Goal: Task Accomplishment & Management: Use online tool/utility

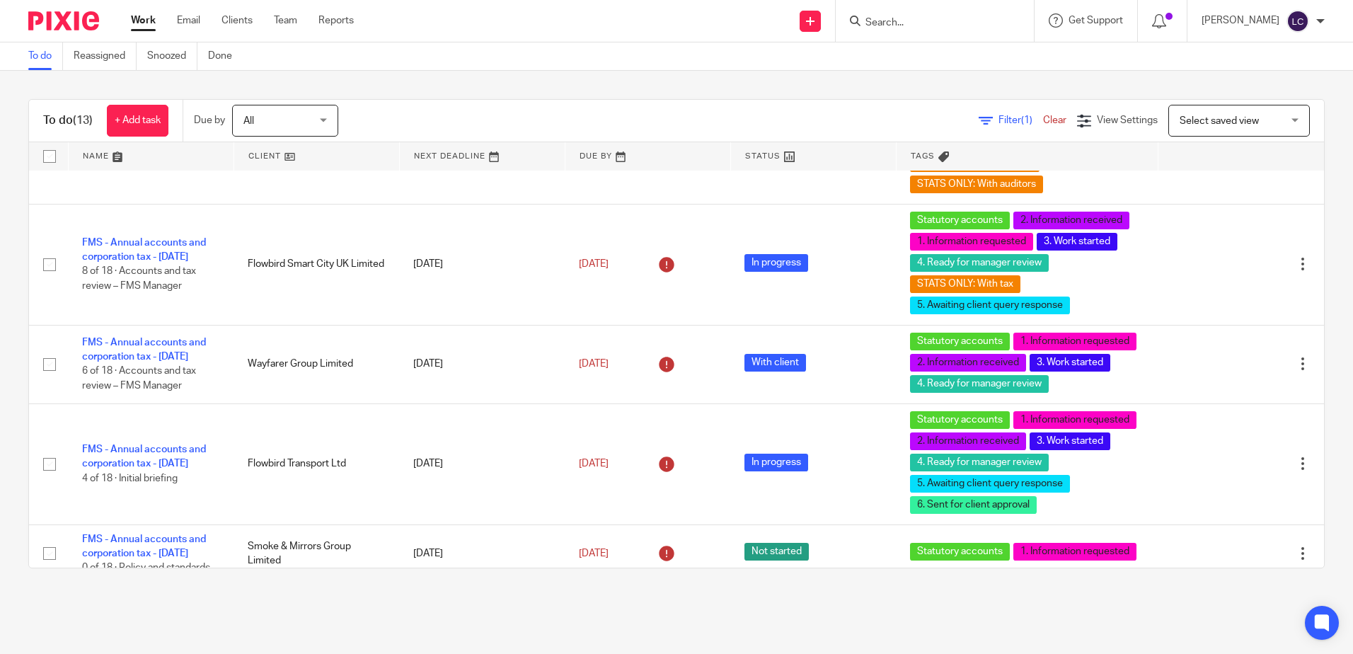
scroll to position [1327, 0]
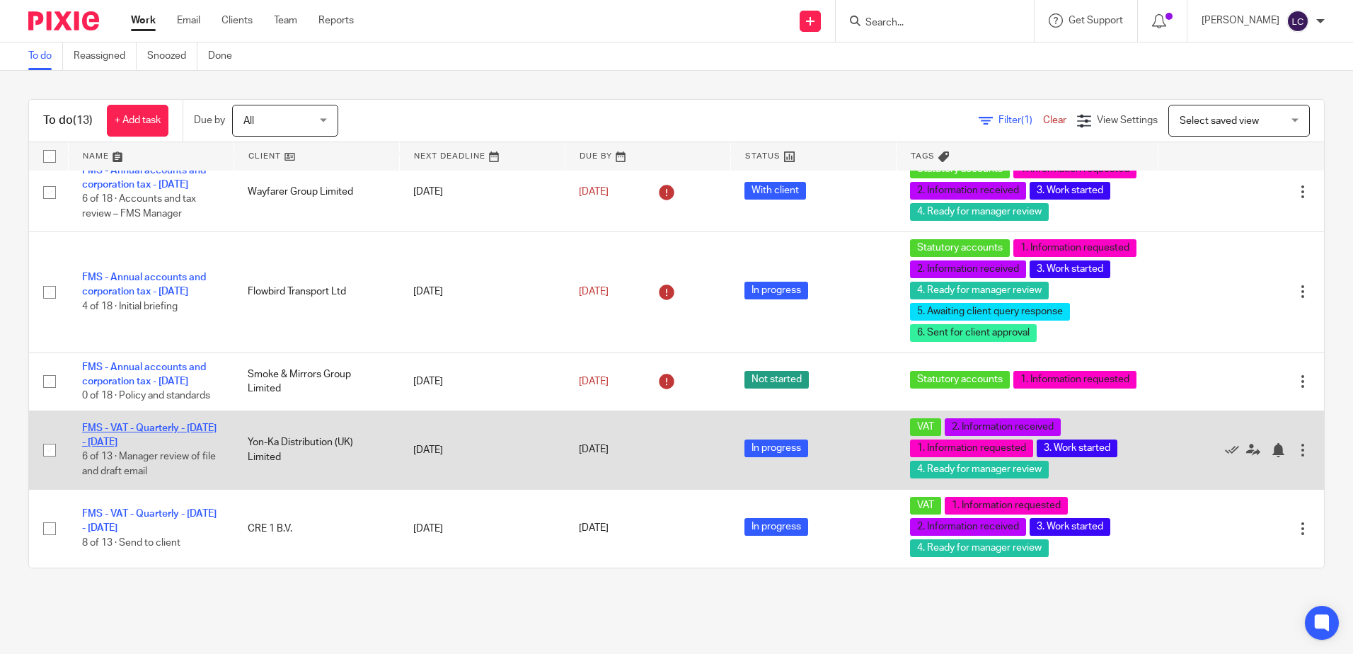
click at [171, 427] on link "FMS - VAT - Quarterly - [DATE] - [DATE]" at bounding box center [149, 435] width 134 height 24
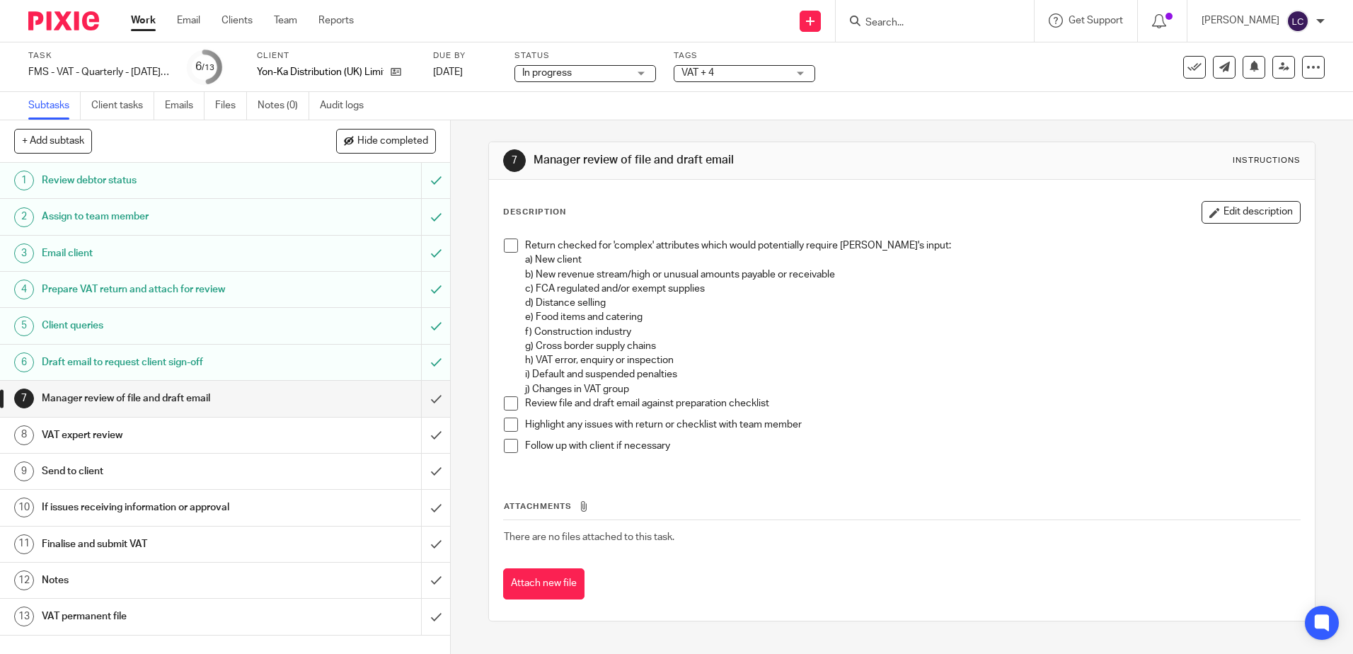
click at [149, 292] on h1 "Prepare VAT return and attach for review" at bounding box center [163, 289] width 243 height 21
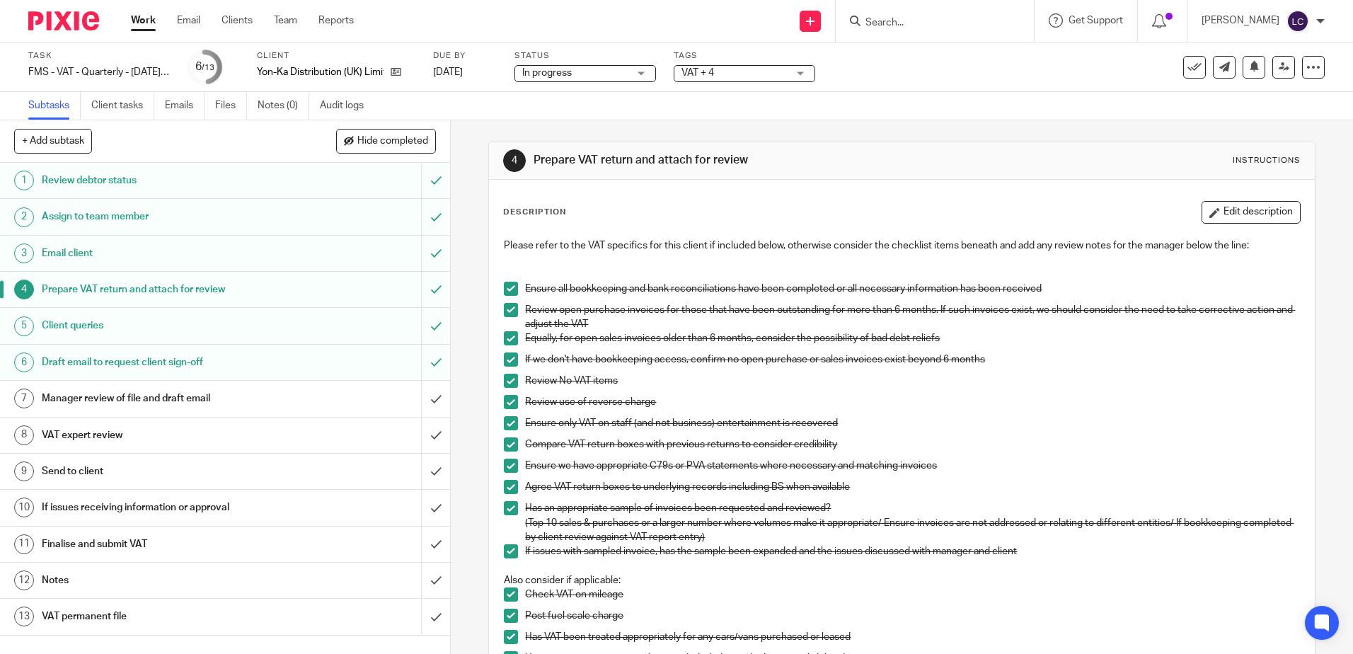
scroll to position [283, 0]
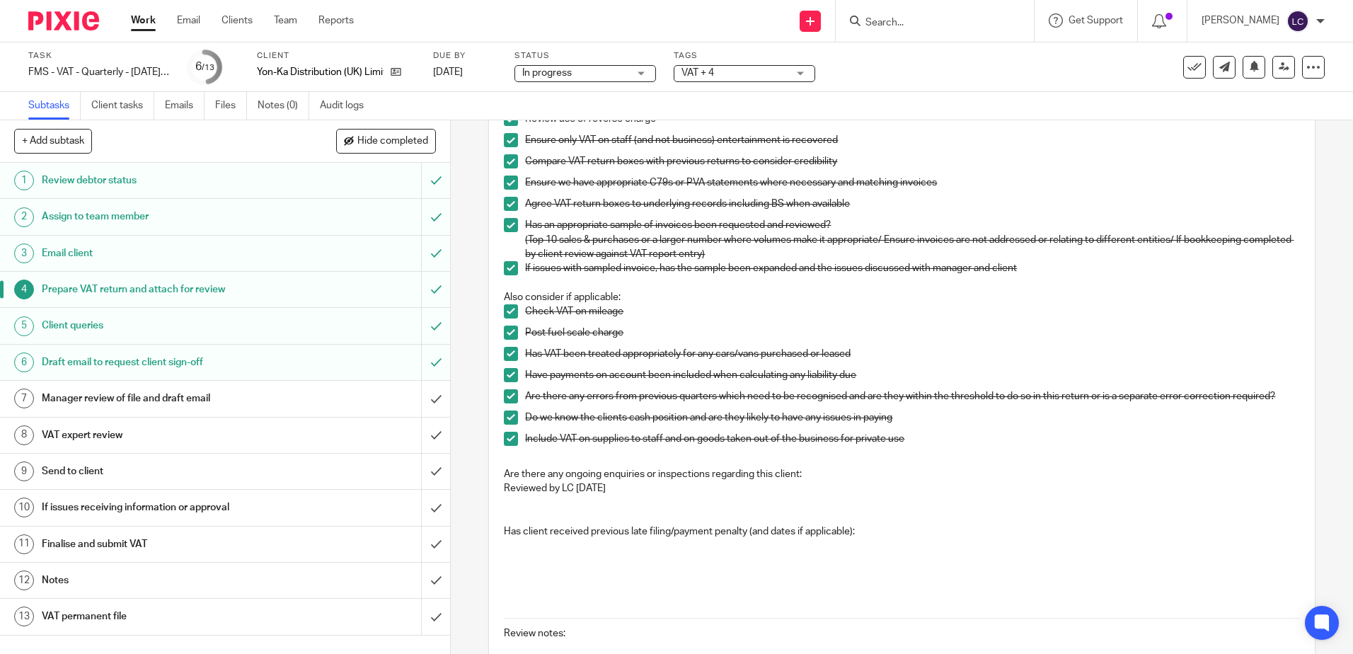
click at [160, 323] on h1 "Client queries" at bounding box center [163, 325] width 243 height 21
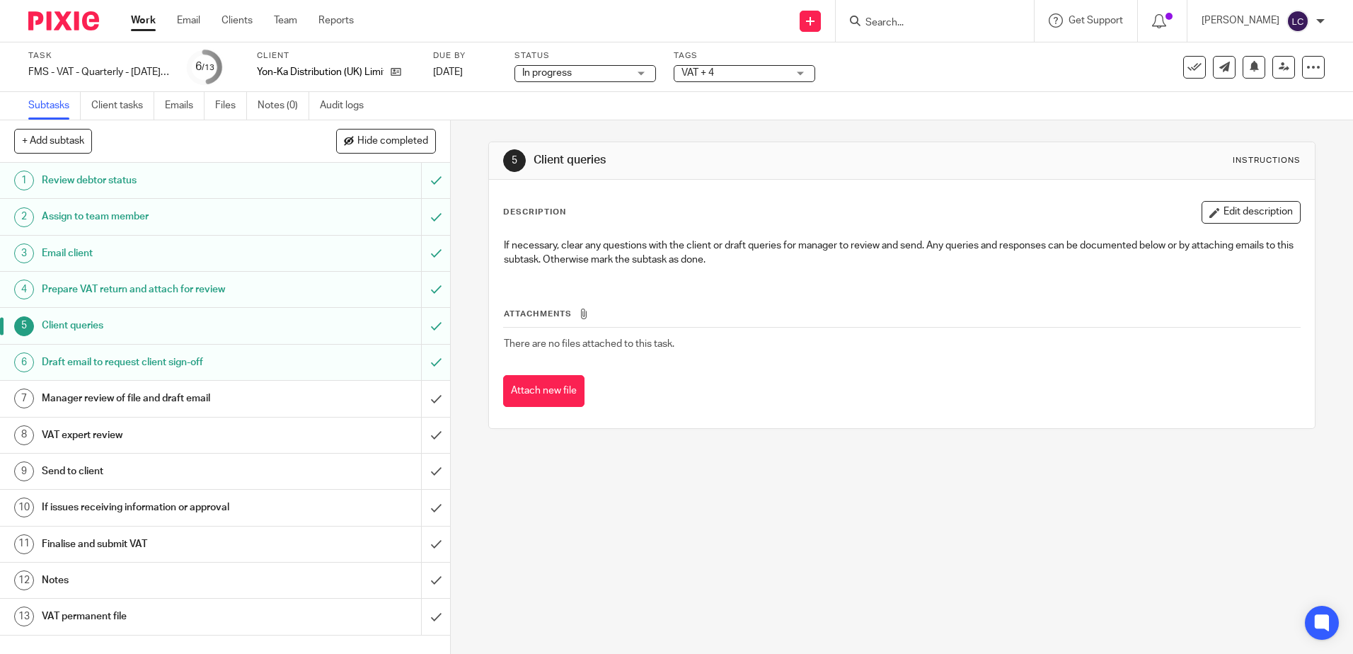
click at [76, 367] on h1 "Draft email to request client sign-off" at bounding box center [163, 362] width 243 height 21
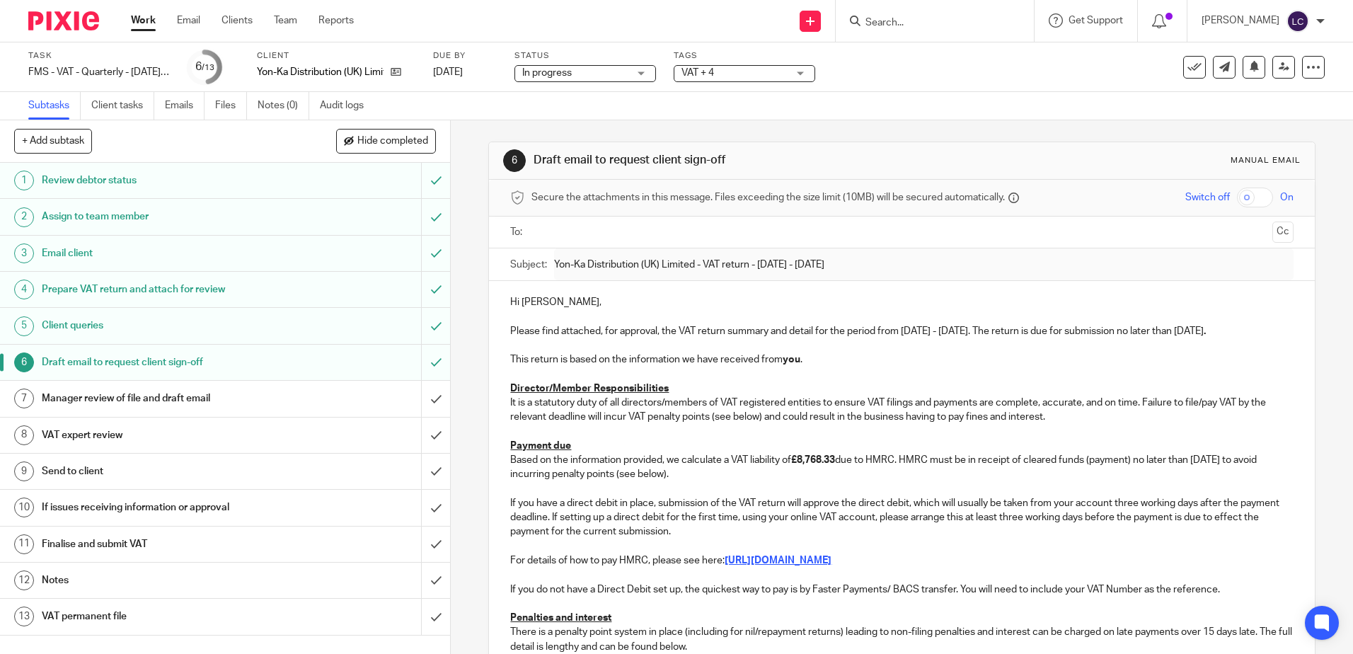
click at [88, 322] on h1 "Client queries" at bounding box center [163, 325] width 243 height 21
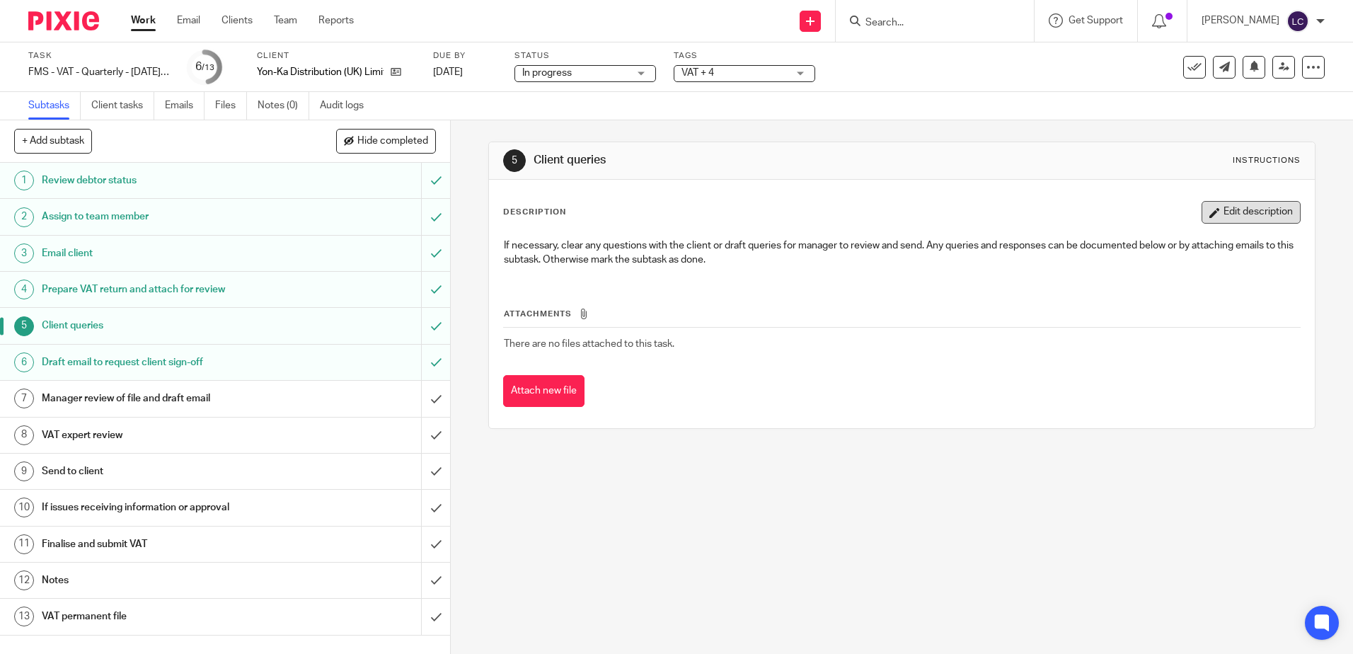
click at [1229, 217] on button "Edit description" at bounding box center [1251, 212] width 99 height 23
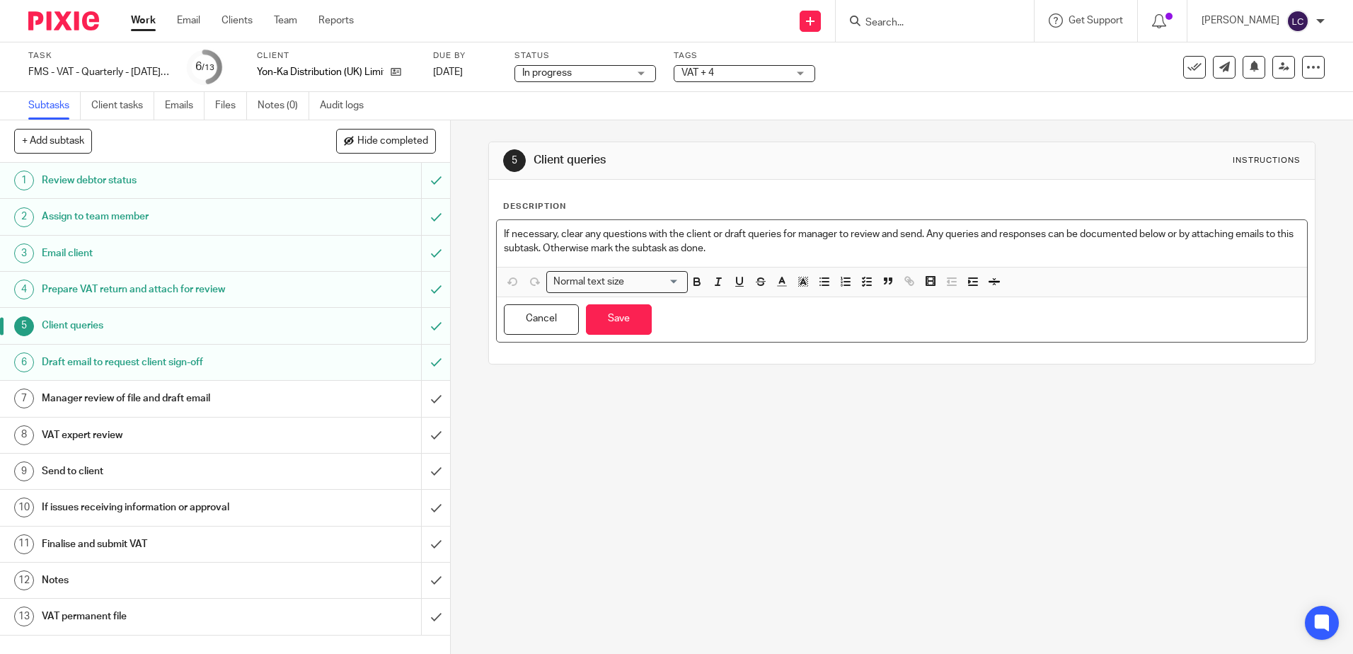
click at [752, 251] on p "If necessary, clear any questions with the client or draft queries for manager …" at bounding box center [901, 241] width 795 height 29
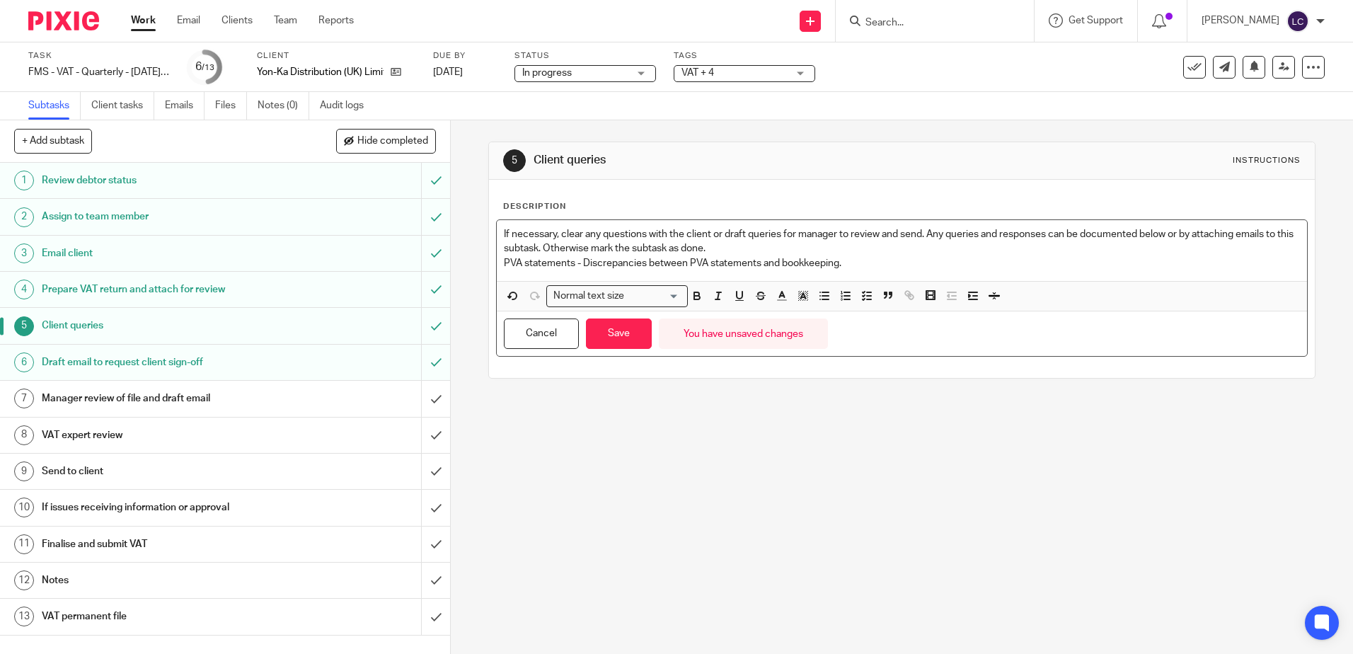
click at [733, 249] on p "If necessary, clear any questions with the client or draft queries for manager …" at bounding box center [901, 241] width 795 height 29
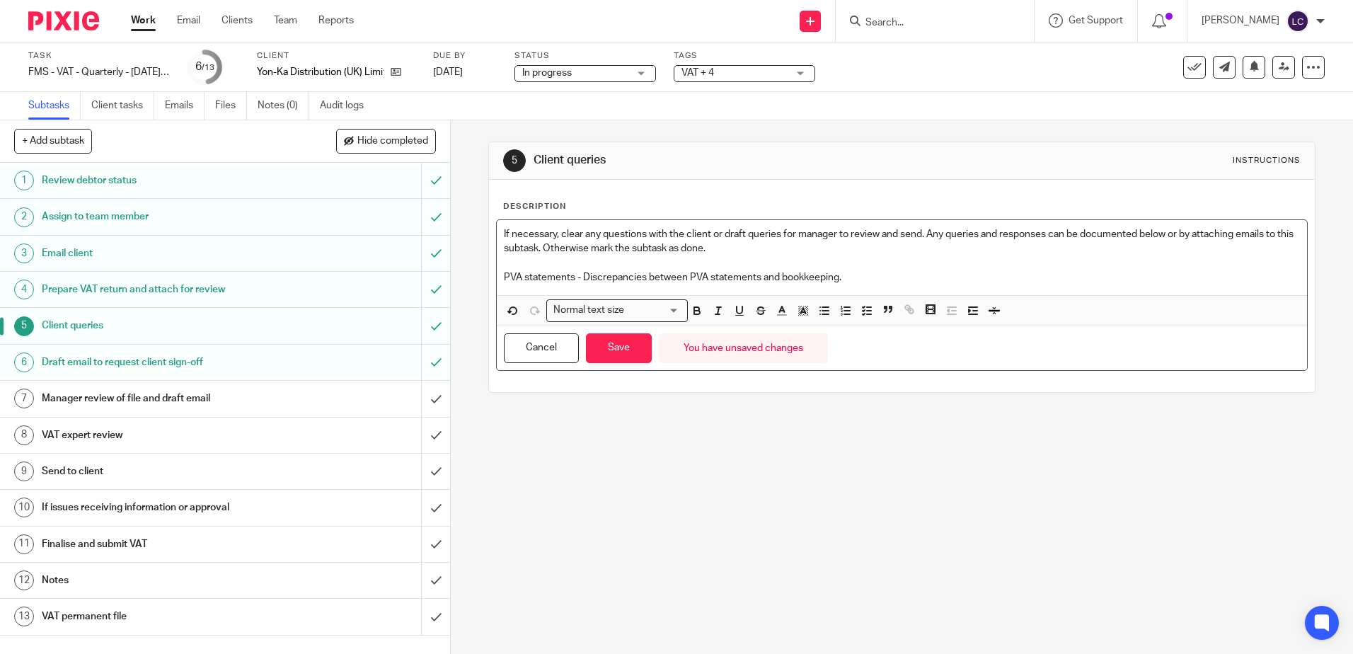
click at [877, 273] on p "PVA statements - Discrepancies between PVA statements and bookkeeping." at bounding box center [901, 277] width 795 height 14
click at [628, 344] on button "Save" at bounding box center [619, 348] width 66 height 30
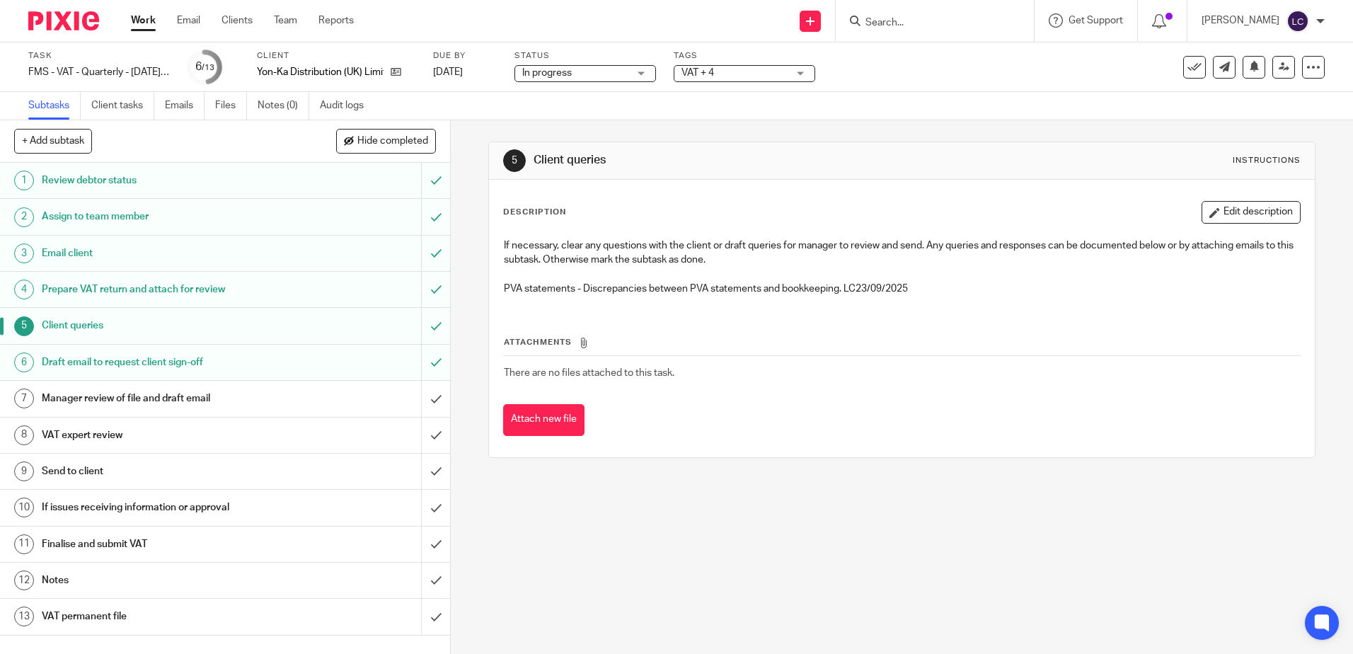
click at [78, 368] on h1 "Draft email to request client sign-off" at bounding box center [163, 362] width 243 height 21
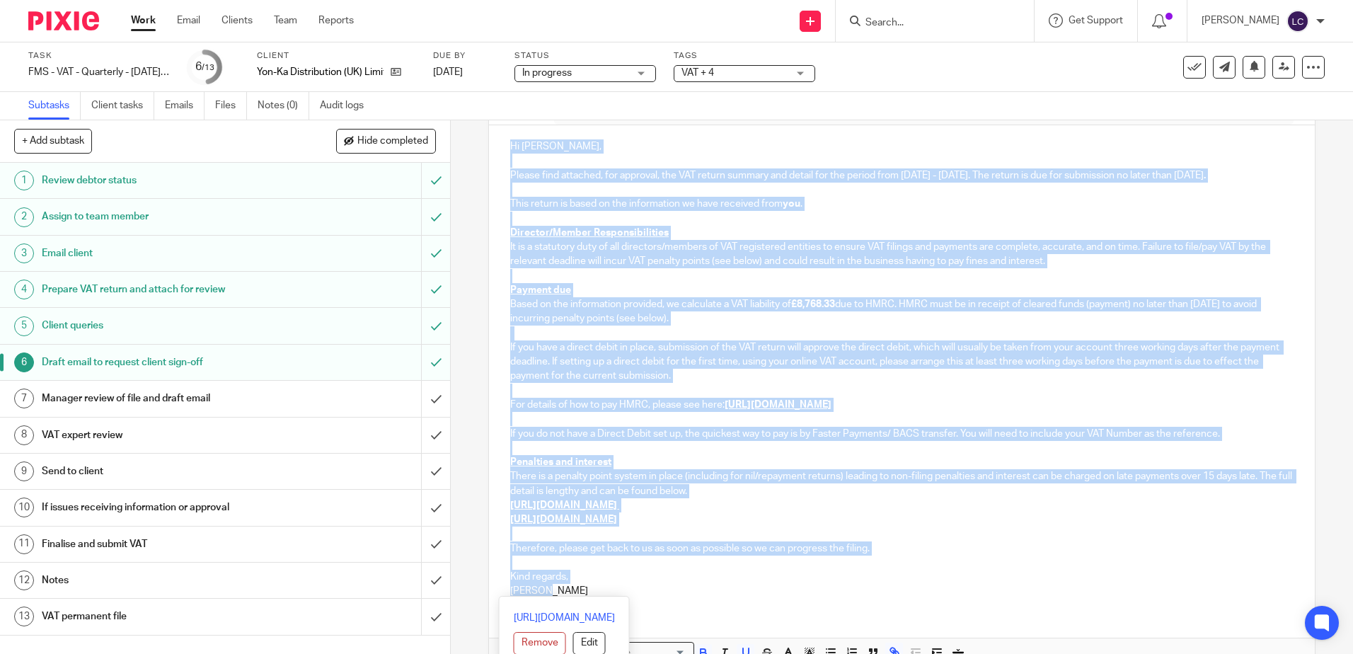
scroll to position [186, 0]
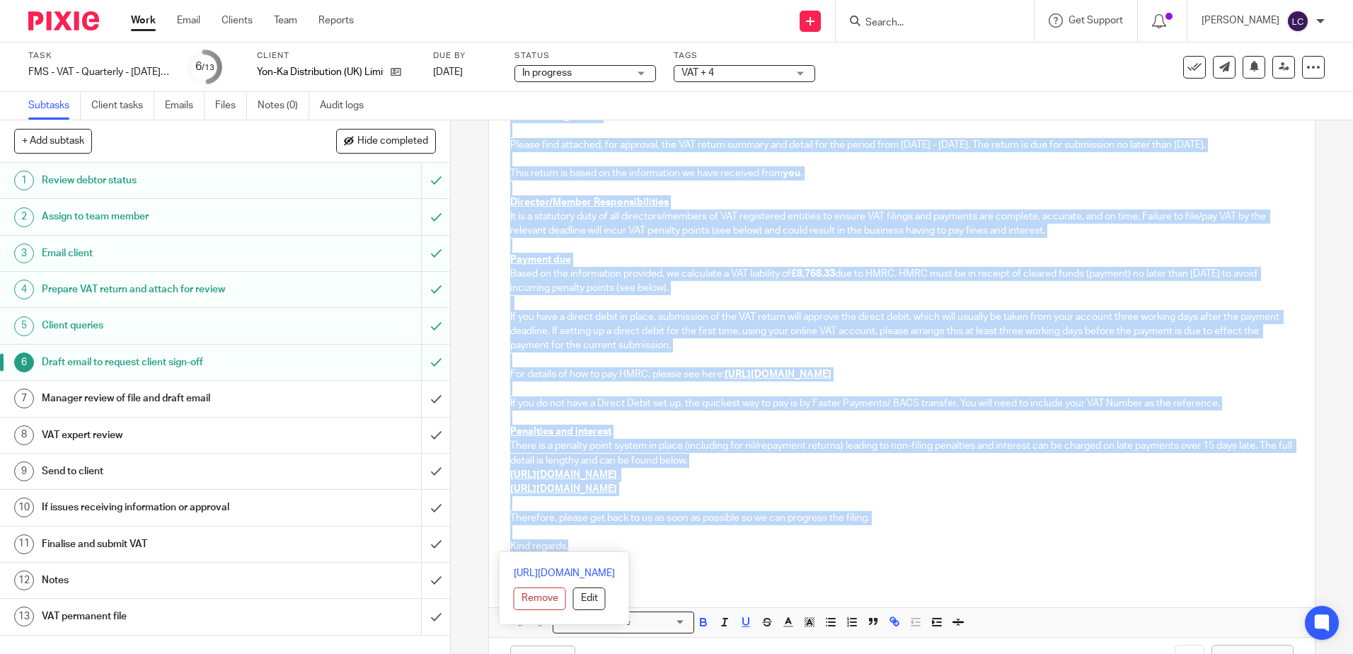
drag, startPoint x: 505, startPoint y: 301, endPoint x: 658, endPoint y: 548, distance: 290.9
click at [658, 548] on div "Hi [PERSON_NAME], Please find attached, for approval, the VAT return summary an…" at bounding box center [901, 337] width 825 height 484
copy div "Lo Ipsumd, Sitame cons adipisci, eli seddoeiu, tem INC utlabo etdolor mag aliqu…"
